Goal: Task Accomplishment & Management: Use online tool/utility

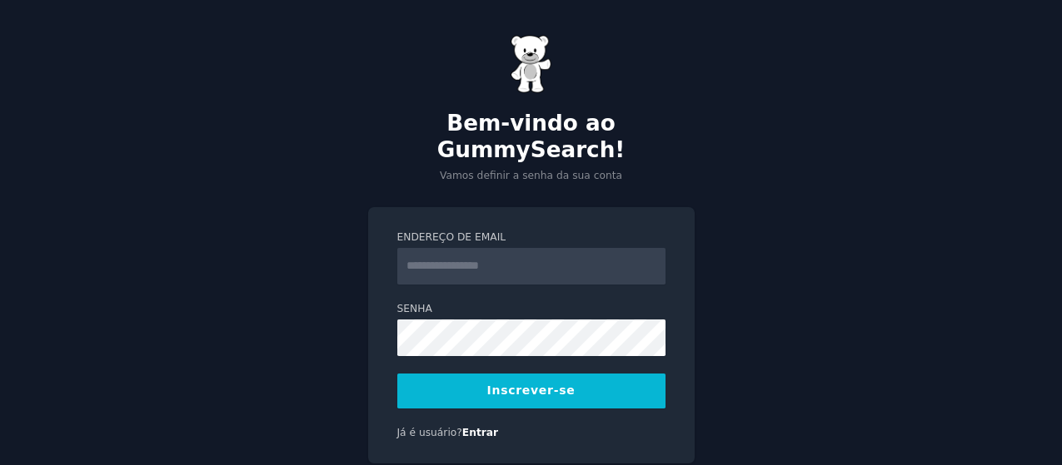
drag, startPoint x: 0, startPoint y: 0, endPoint x: 498, endPoint y: 239, distance: 552.3
click at [498, 248] on input "Endereço de email" at bounding box center [531, 266] width 268 height 37
type input "**********"
click at [585, 377] on button "Inscrever-se" at bounding box center [531, 391] width 268 height 35
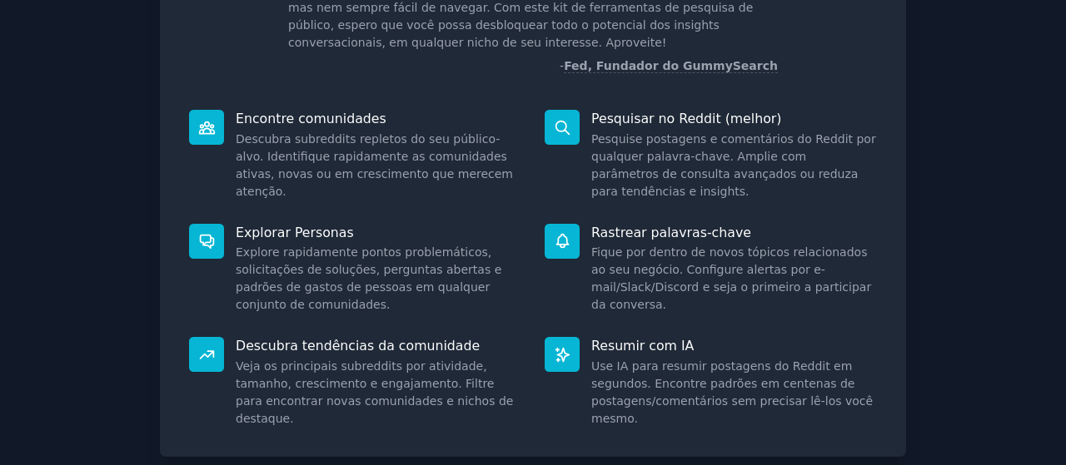
scroll to position [256, 0]
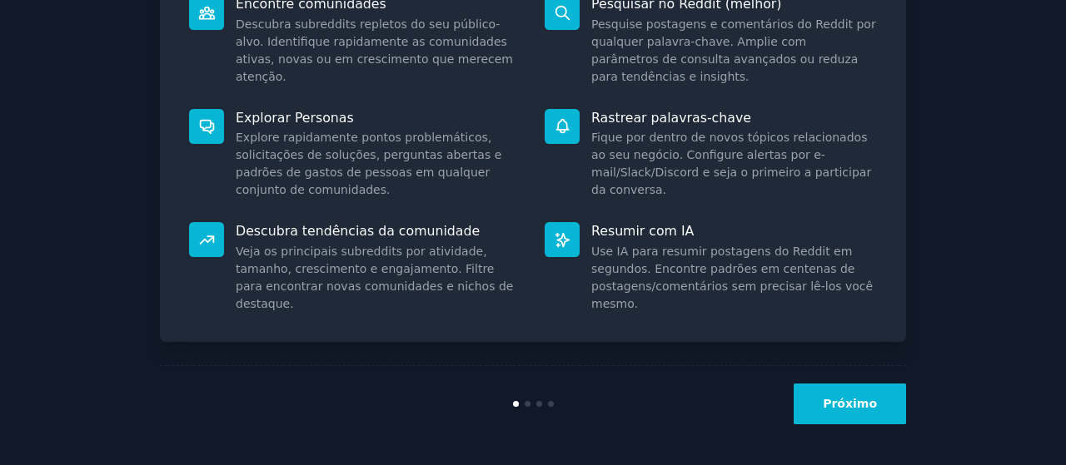
click at [858, 388] on button "Próximo" at bounding box center [850, 404] width 112 height 41
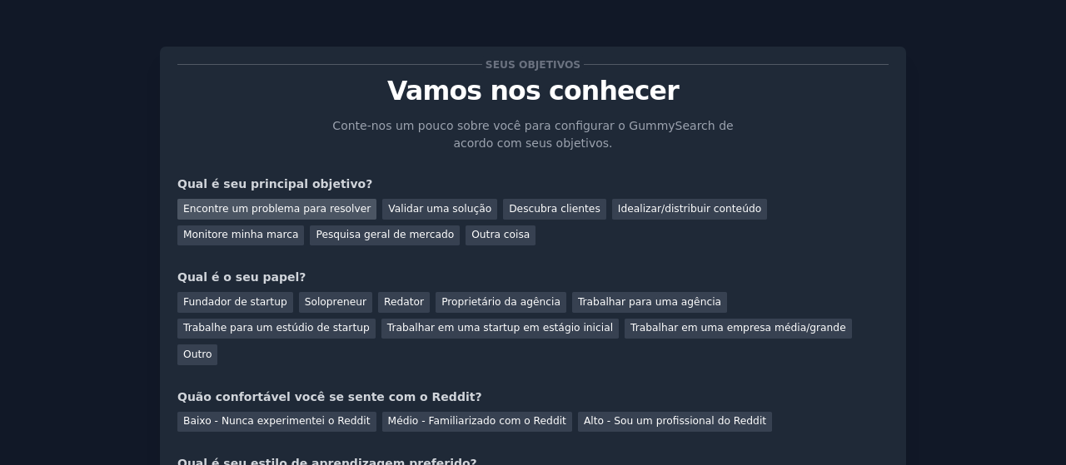
click at [334, 203] on font "Encontre um problema para resolver" at bounding box center [276, 209] width 187 height 12
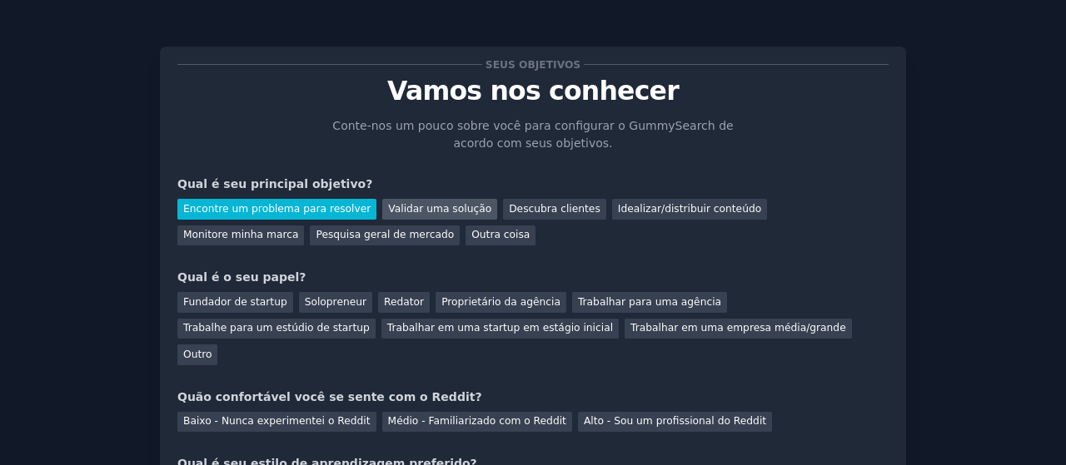
click at [429, 217] on div "Validar uma solução" at bounding box center [439, 209] width 115 height 21
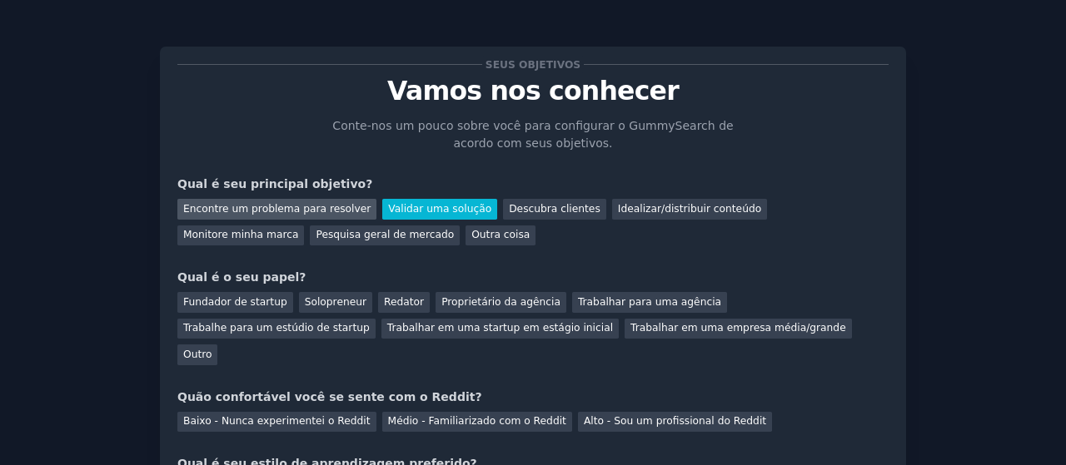
click at [321, 211] on font "Encontre um problema para resolver" at bounding box center [276, 209] width 187 height 12
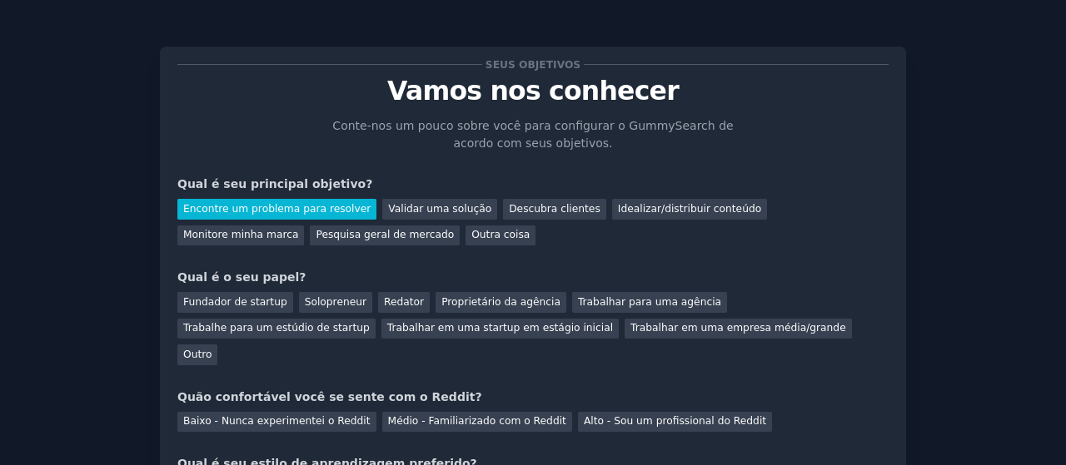
scroll to position [83, 0]
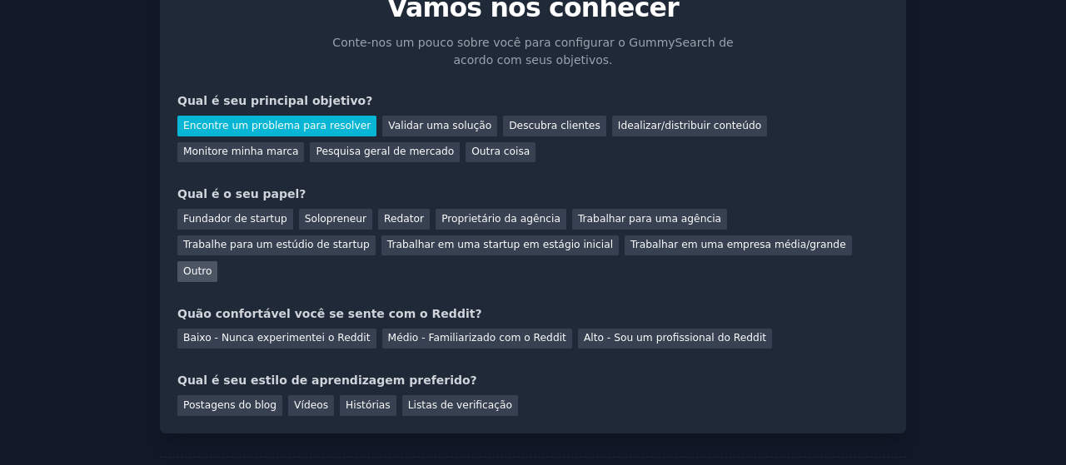
click at [211, 266] on font "Outro" at bounding box center [197, 272] width 28 height 12
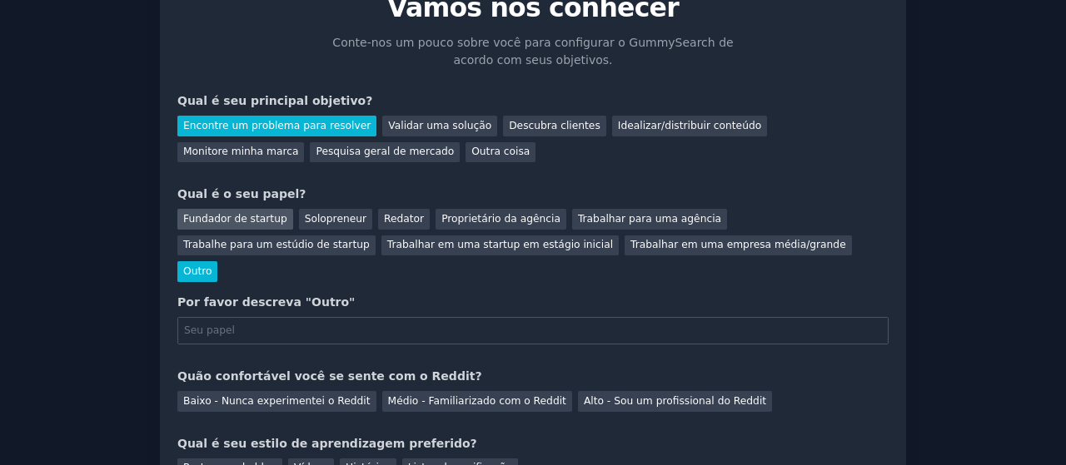
click at [254, 213] on font "Fundador de startup" at bounding box center [235, 219] width 104 height 12
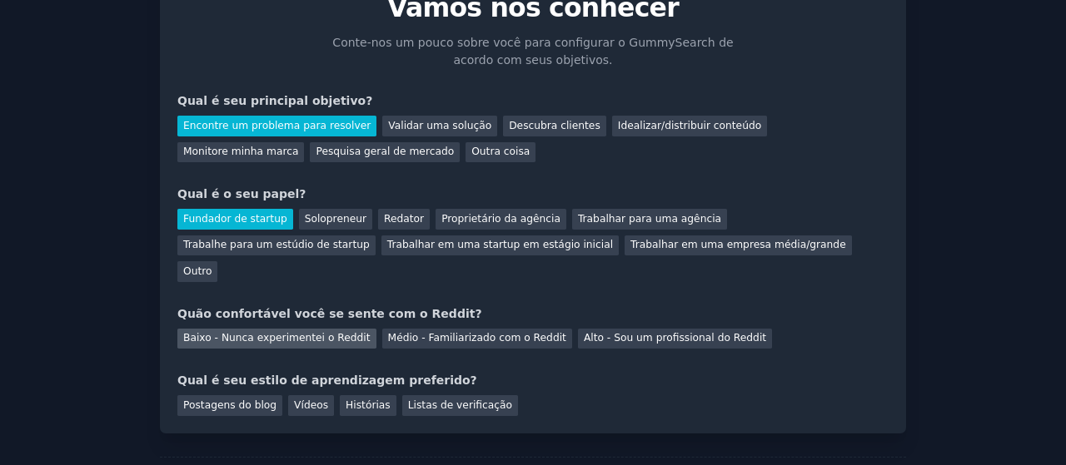
click at [306, 332] on font "Baixo - Nunca experimentei o Reddit" at bounding box center [276, 338] width 187 height 12
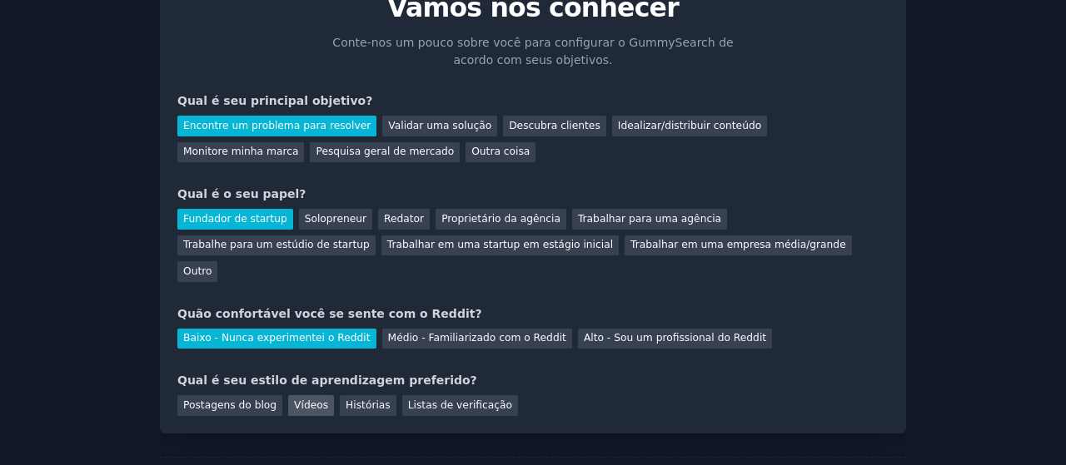
click at [295, 400] on font "Vídeos" at bounding box center [311, 406] width 34 height 12
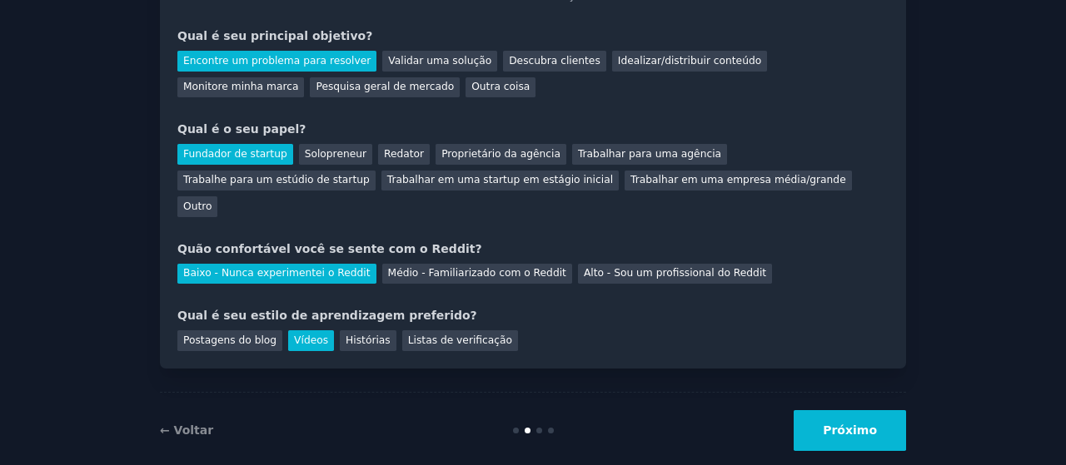
click at [859, 414] on button "Próximo" at bounding box center [850, 430] width 112 height 41
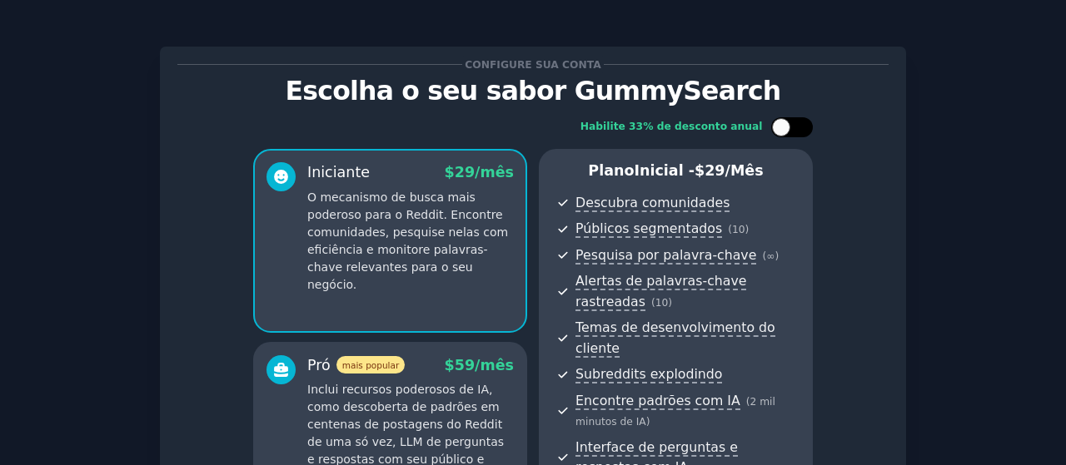
click at [781, 132] on div at bounding box center [781, 127] width 18 height 18
click at [781, 132] on icon at bounding box center [782, 127] width 9 height 9
click at [781, 132] on div at bounding box center [781, 127] width 18 height 18
checkbox input "true"
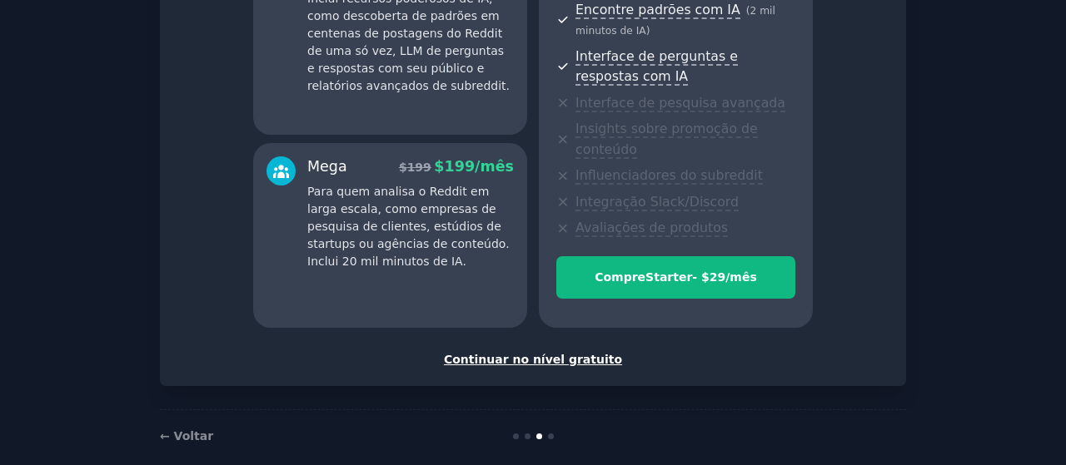
click at [571, 353] on font "Continuar no nível gratuito" at bounding box center [533, 359] width 178 height 13
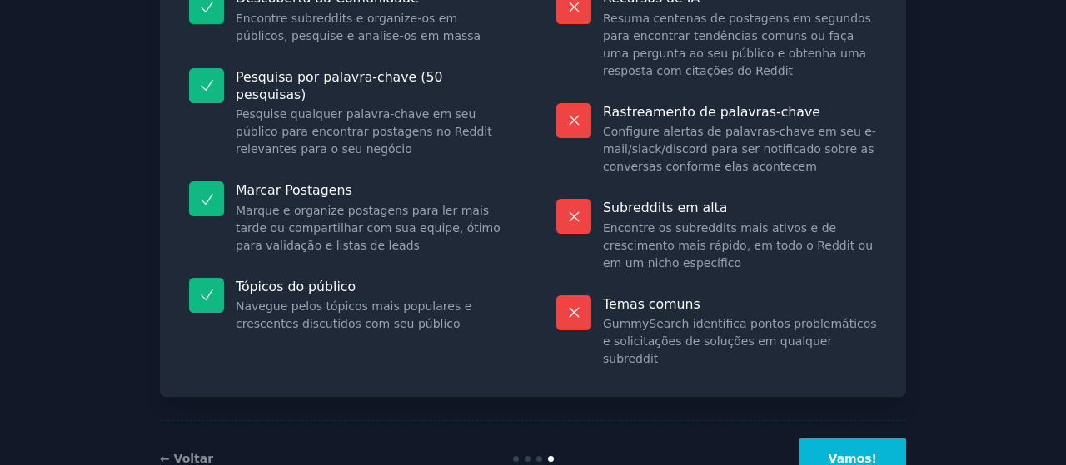
scroll to position [253, 0]
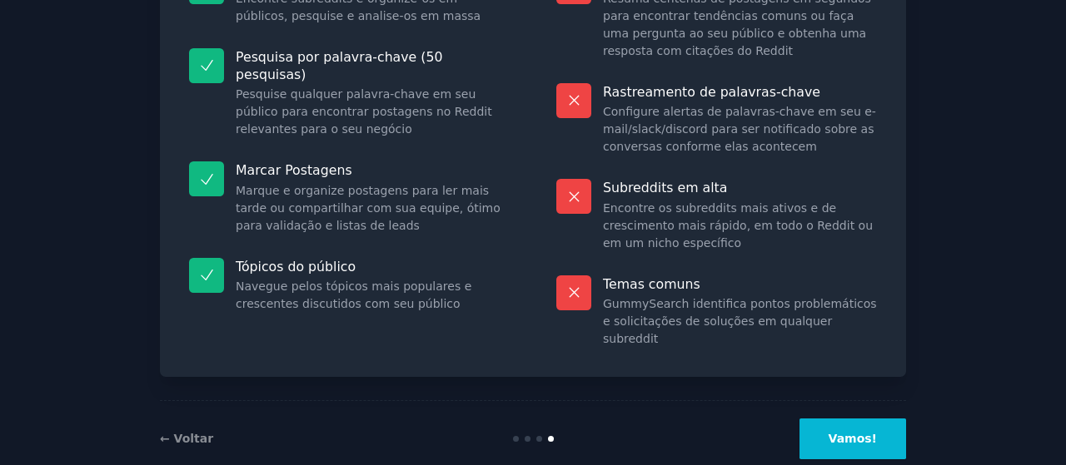
click at [849, 432] on font "Vamos!" at bounding box center [852, 438] width 48 height 13
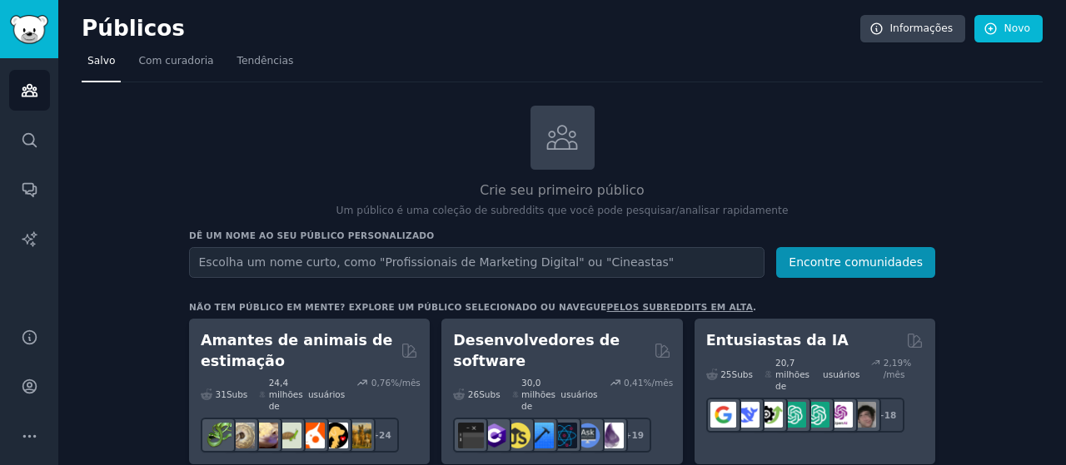
click at [316, 266] on input "text" at bounding box center [476, 262] width 575 height 31
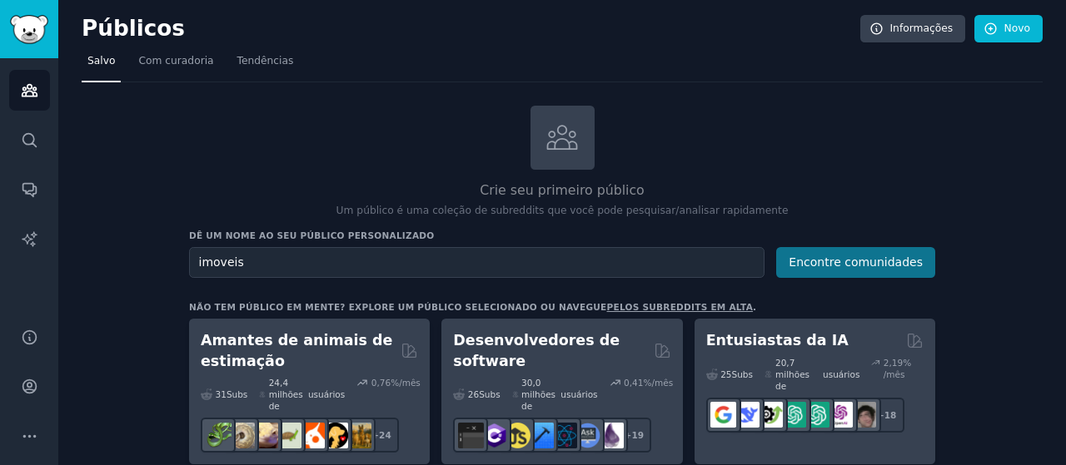
type input "imoveis"
click at [884, 266] on font "Encontre comunidades" at bounding box center [856, 262] width 134 height 13
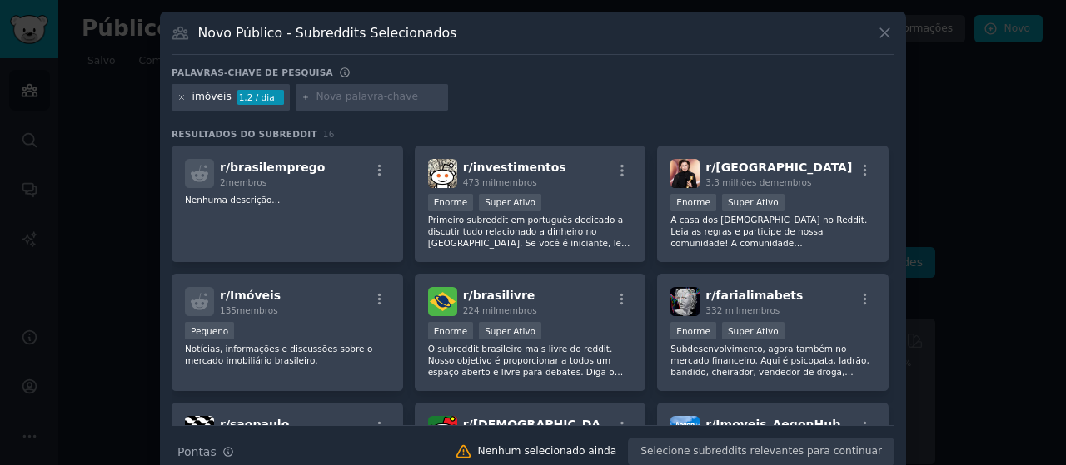
click at [177, 94] on icon at bounding box center [181, 97] width 9 height 9
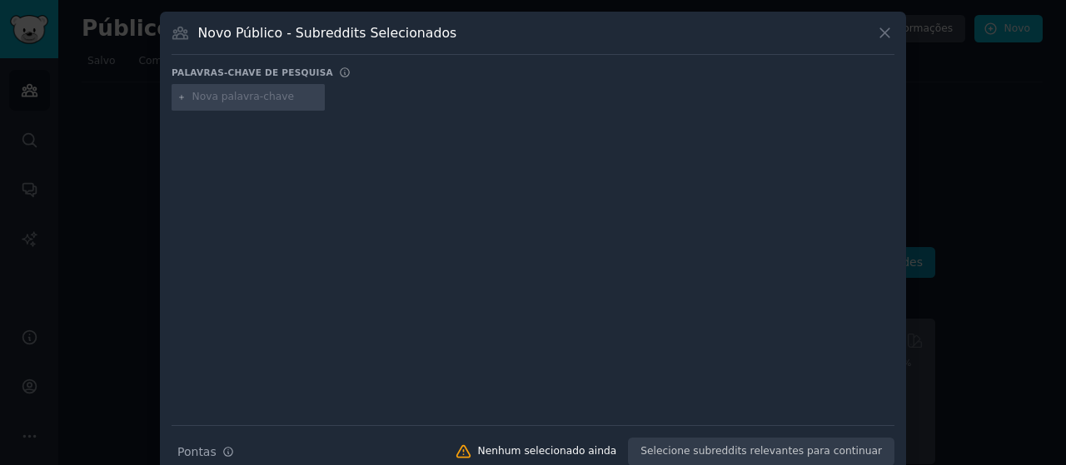
click at [230, 102] on input "text" at bounding box center [255, 97] width 127 height 15
type input "imobiliario"
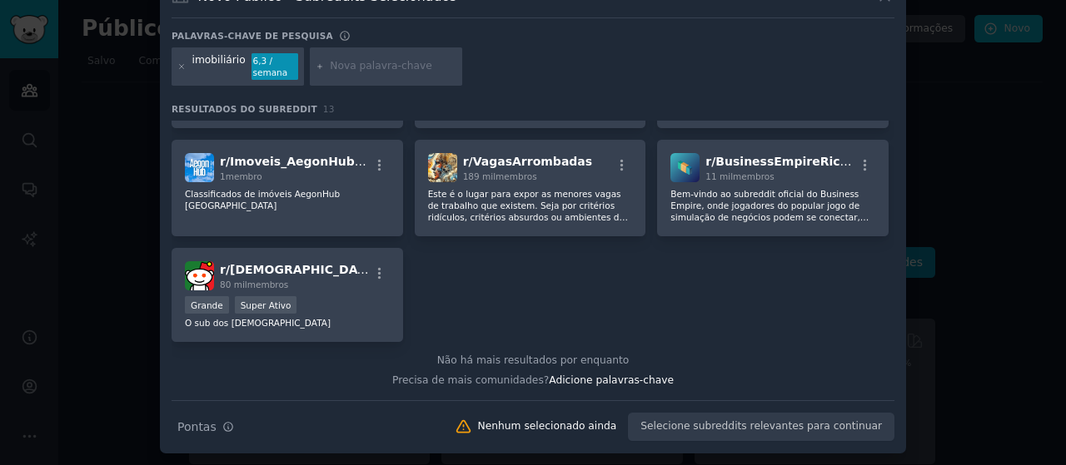
scroll to position [283, 0]
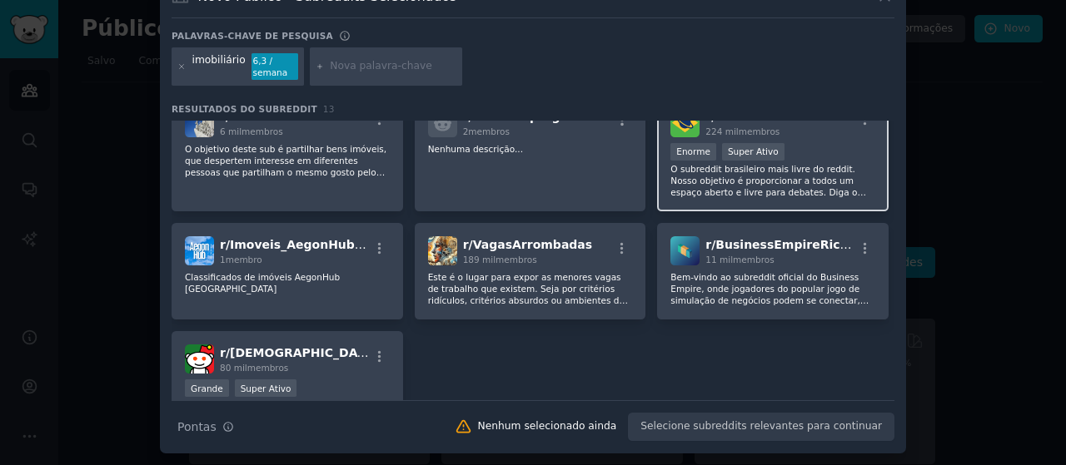
click at [684, 187] on font "O subreddit brasileiro mais livre do reddit. Nosso objetivo é proporcionar a to…" at bounding box center [771, 204] width 202 height 80
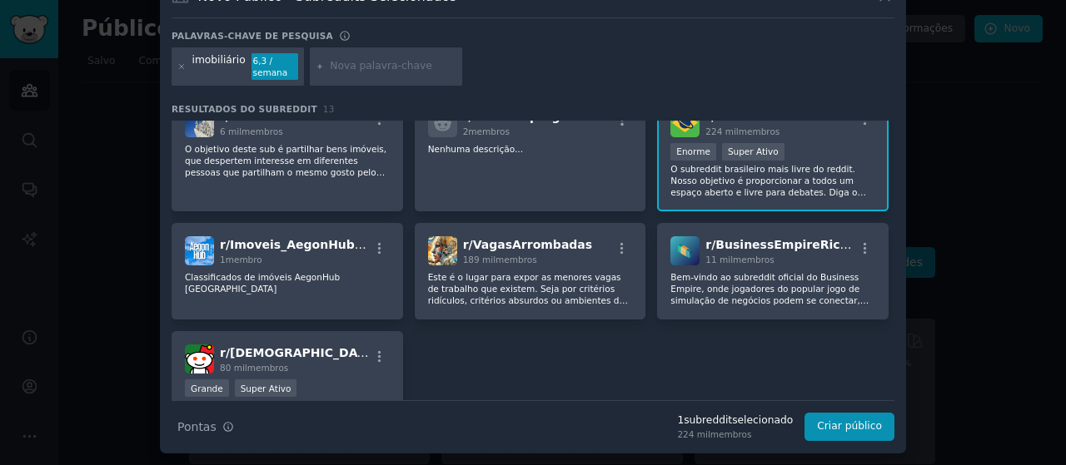
scroll to position [200, 0]
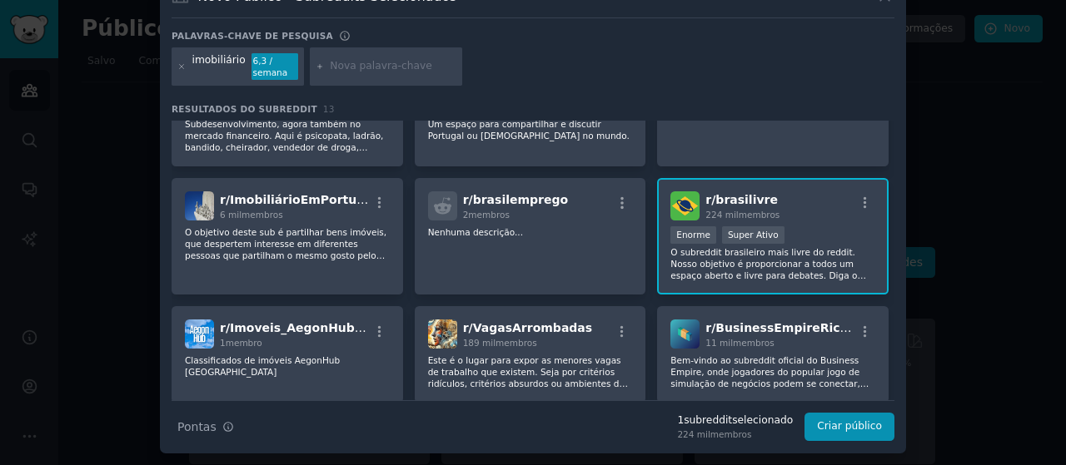
click at [798, 220] on div "r/ brasilivre 224 mil membros" at bounding box center [772, 206] width 205 height 29
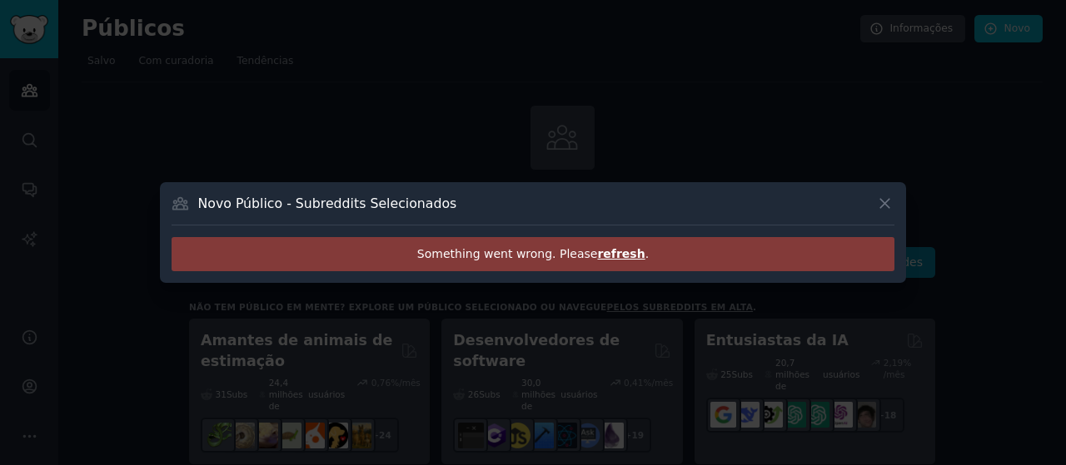
scroll to position [0, 0]
click at [575, 253] on font "Atualize" at bounding box center [579, 253] width 53 height 13
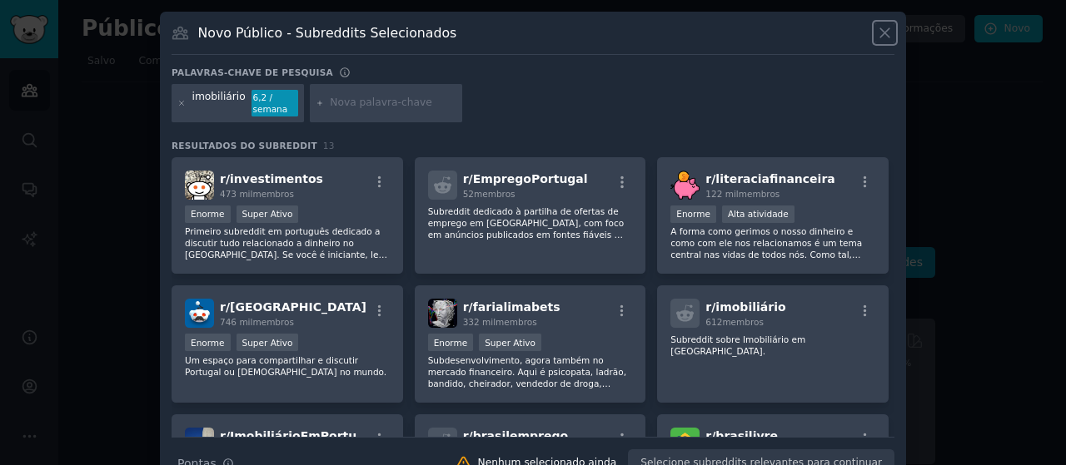
click at [884, 36] on icon at bounding box center [884, 32] width 17 height 17
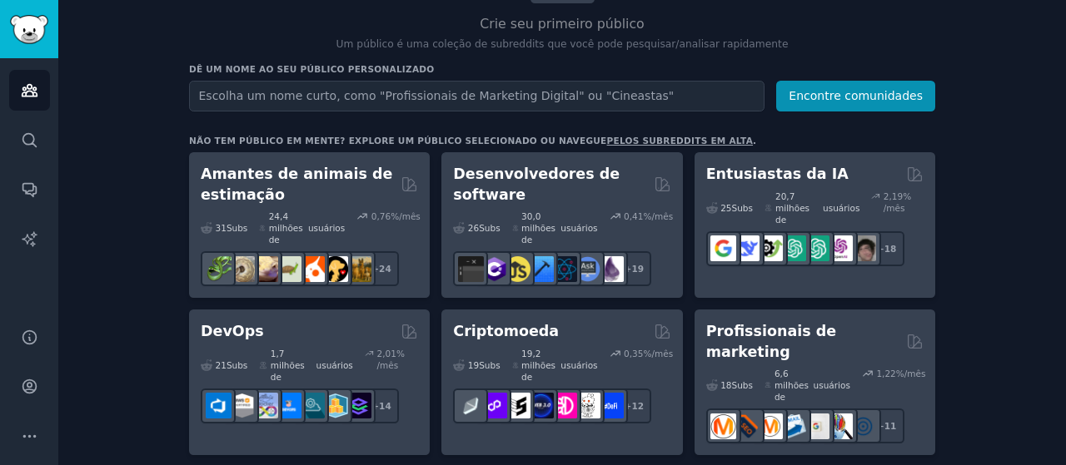
scroll to position [250, 0]
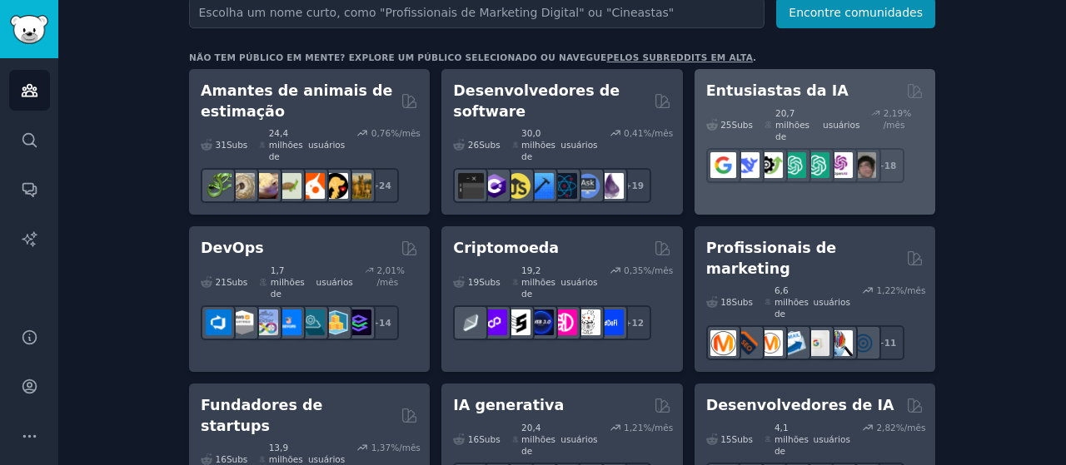
click at [838, 84] on div "Entusiastas da IA" at bounding box center [814, 91] width 217 height 21
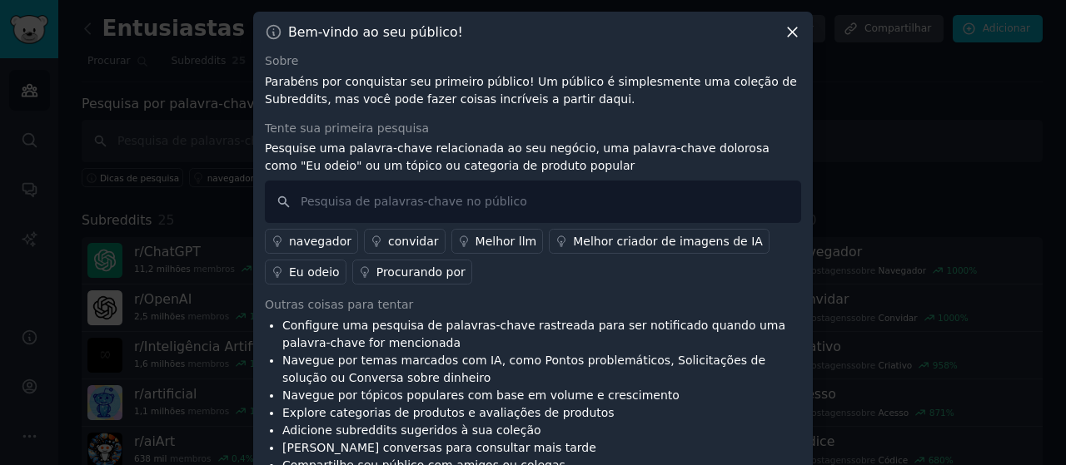
click at [794, 32] on icon at bounding box center [792, 31] width 17 height 17
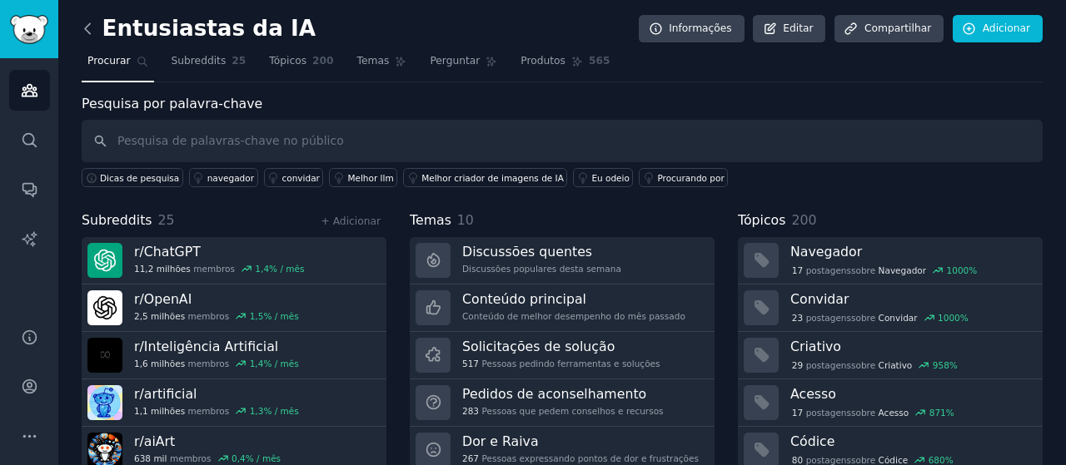
click at [92, 25] on icon at bounding box center [87, 28] width 17 height 17
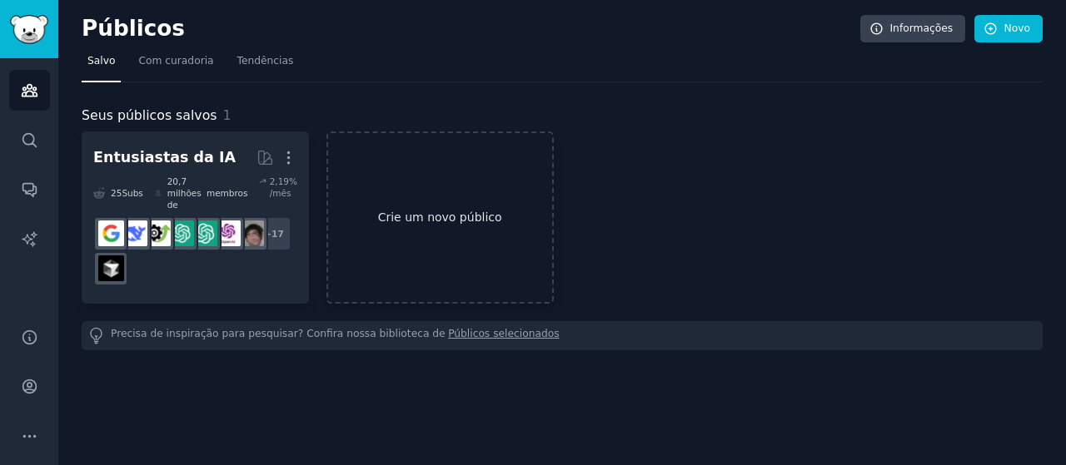
click at [470, 196] on link "Crie um novo público" at bounding box center [439, 218] width 227 height 172
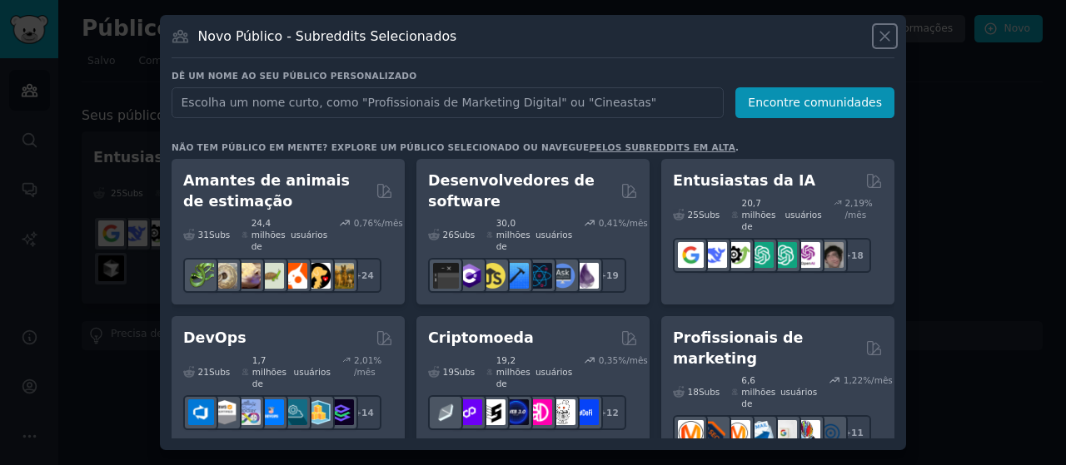
click at [885, 32] on icon at bounding box center [884, 35] width 17 height 17
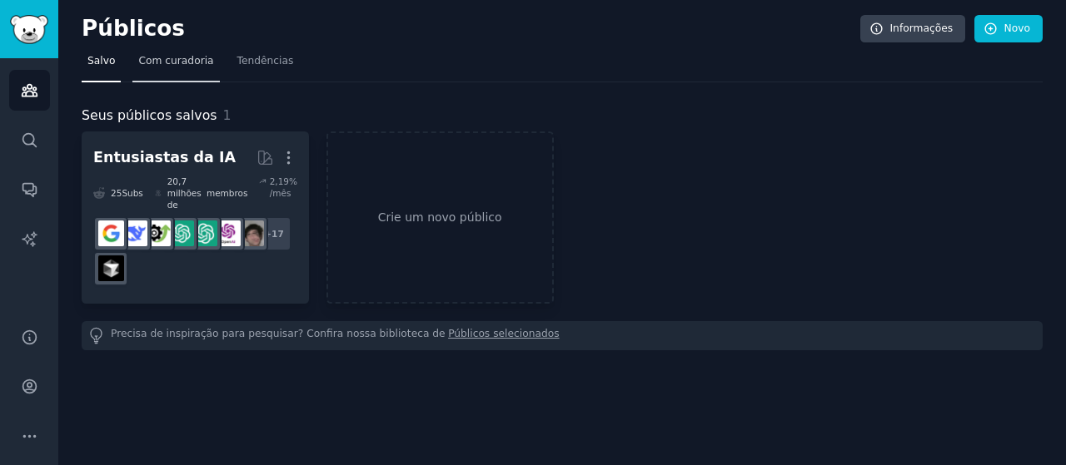
click at [182, 62] on font "Com curadoria" at bounding box center [175, 61] width 75 height 12
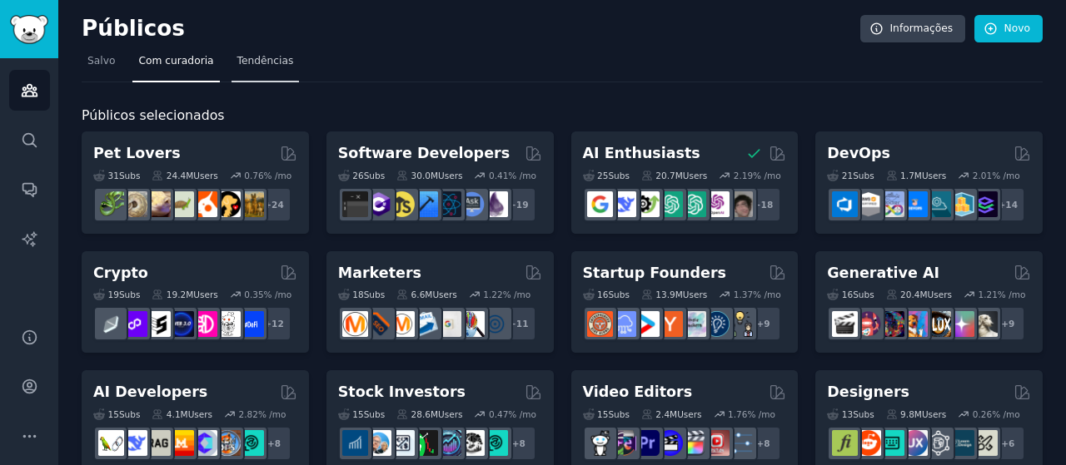
click at [237, 60] on font "Tendências" at bounding box center [265, 61] width 57 height 12
